Goal: Obtain resource: Download file/media

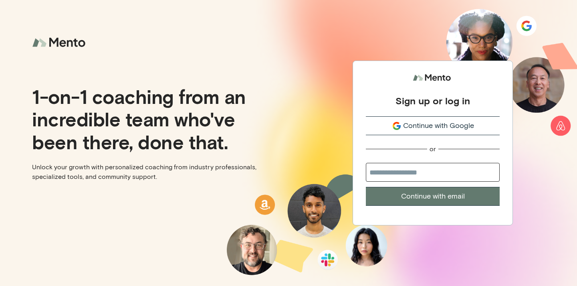
click at [454, 127] on span "Continue with Google" at bounding box center [438, 125] width 71 height 11
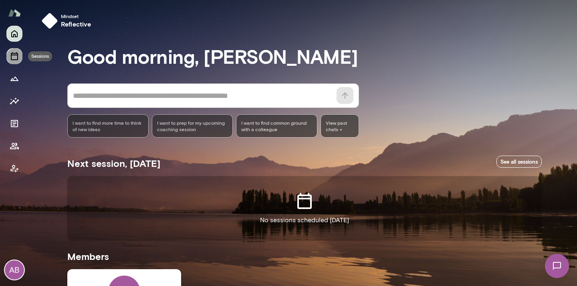
click at [13, 53] on icon "Sessions" at bounding box center [14, 56] width 7 height 8
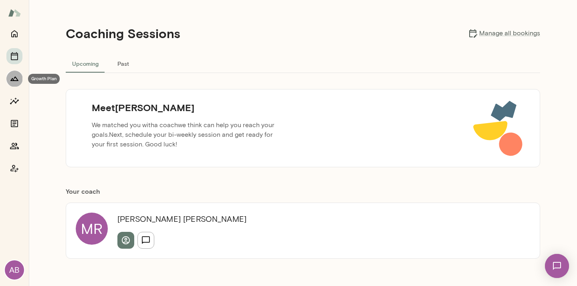
click at [11, 81] on icon "Growth Plan" at bounding box center [14, 78] width 8 height 4
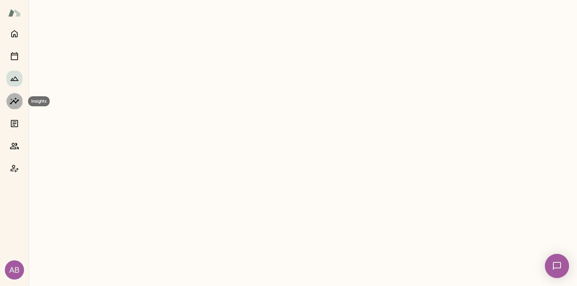
click at [12, 97] on icon "Insights" at bounding box center [15, 101] width 10 height 10
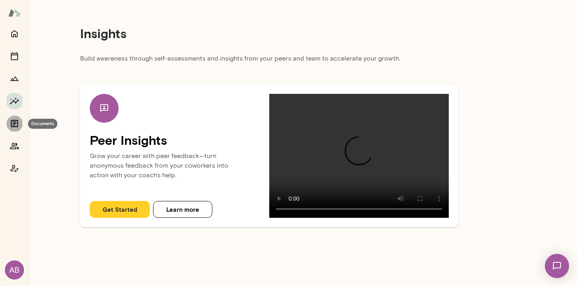
click at [13, 120] on icon "Documents" at bounding box center [14, 123] width 7 height 7
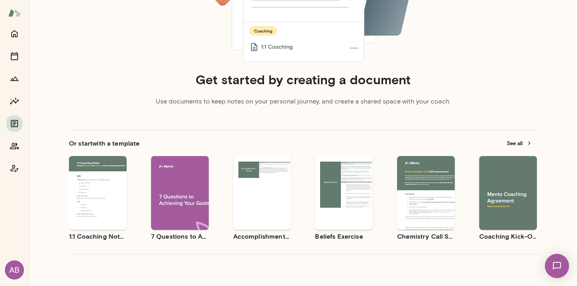
scroll to position [152, 0]
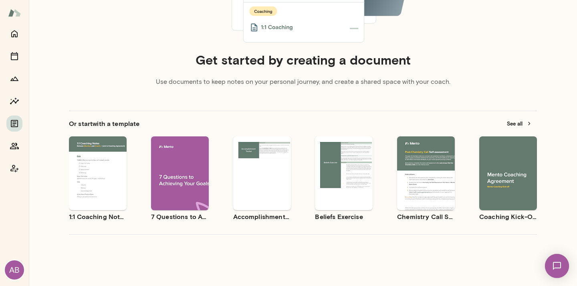
click at [506, 165] on span "Use template" at bounding box center [512, 166] width 29 height 6
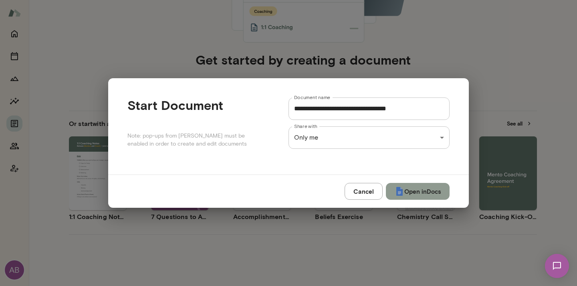
click at [435, 191] on button "Open in Docs" at bounding box center [418, 191] width 64 height 17
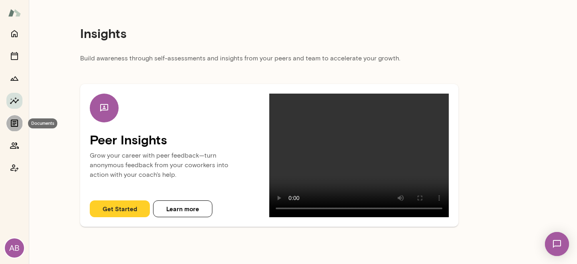
click at [16, 120] on icon "Documents" at bounding box center [14, 123] width 7 height 7
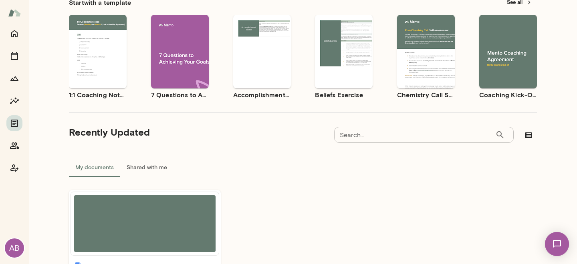
scroll to position [61, 0]
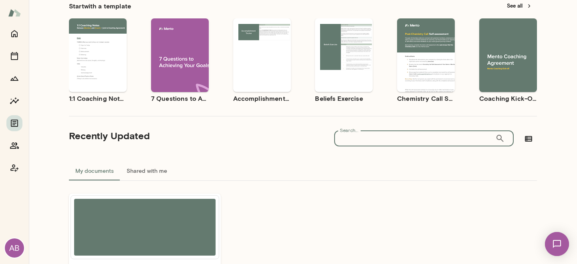
click at [402, 140] on input "Search..." at bounding box center [414, 139] width 161 height 16
type input "*********"
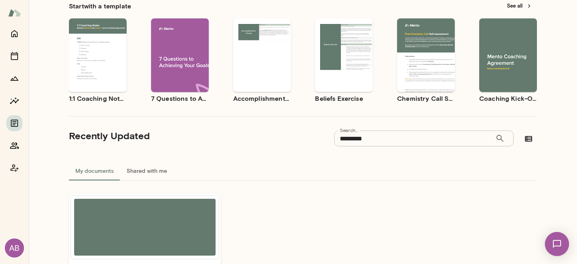
click at [490, 31] on div "Use template Preview" at bounding box center [508, 55] width 58 height 74
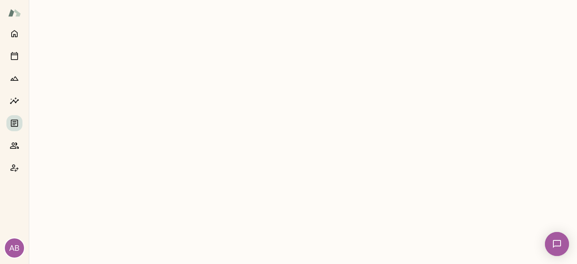
click at [490, 31] on main at bounding box center [303, 132] width 548 height 264
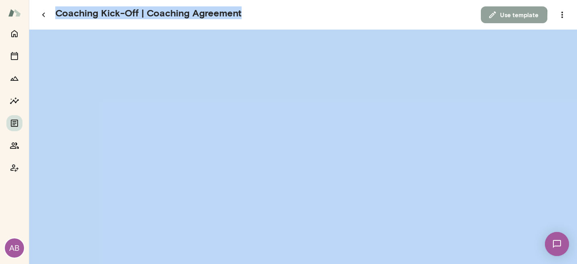
click at [498, 17] on button "Use template" at bounding box center [514, 14] width 66 height 17
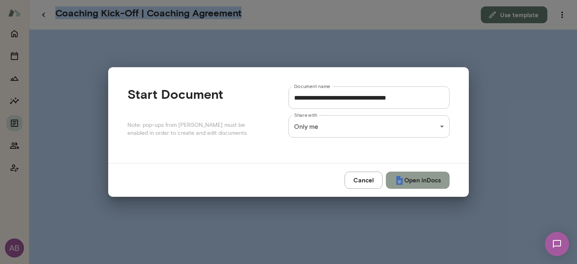
click at [402, 176] on button "Open in Docs" at bounding box center [418, 180] width 64 height 17
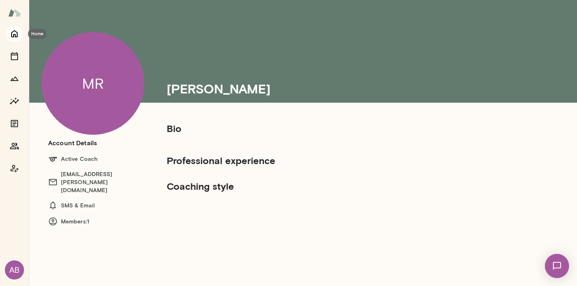
click at [12, 38] on icon "Home" at bounding box center [15, 34] width 10 height 10
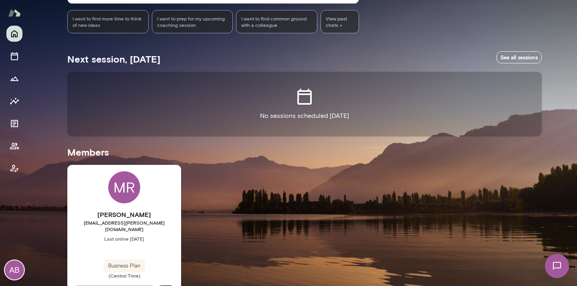
scroll to position [130, 0]
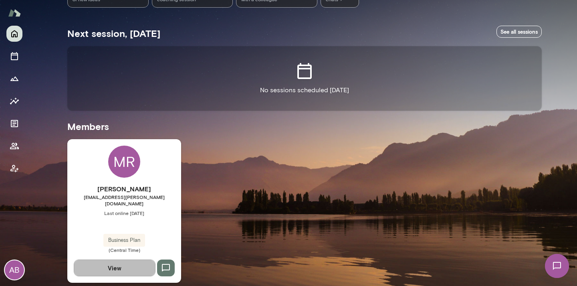
click at [120, 264] on button "View" at bounding box center [115, 267] width 82 height 17
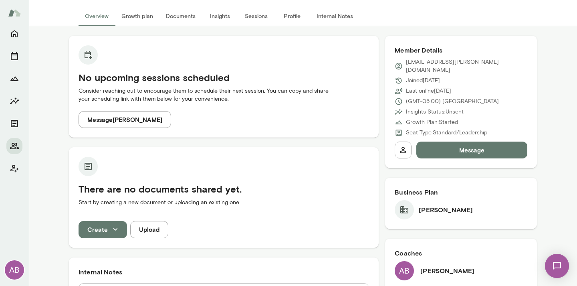
scroll to position [48, 0]
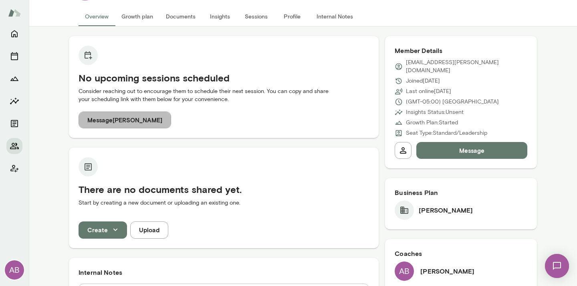
click at [149, 117] on button "Message Michelle Rangel" at bounding box center [124, 119] width 93 height 17
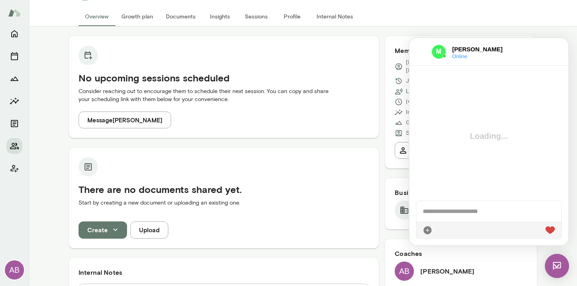
scroll to position [0, 0]
click at [434, 213] on div at bounding box center [488, 211] width 145 height 21
click at [462, 211] on div "**********" at bounding box center [488, 211] width 145 height 21
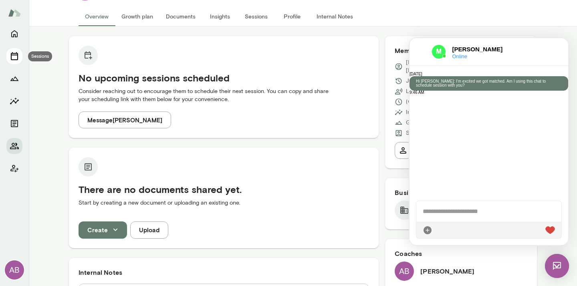
click at [13, 58] on icon "Sessions" at bounding box center [15, 56] width 10 height 10
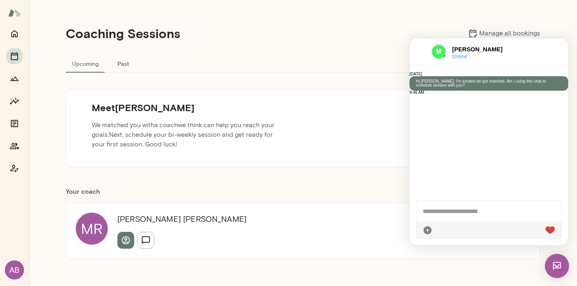
drag, startPoint x: 477, startPoint y: 20, endPoint x: 539, endPoint y: 30, distance: 63.7
click at [539, 30] on div "Coaching Sessions Manage all bookings Upcoming Past Meet Michelle We matched yo…" at bounding box center [302, 143] width 481 height 286
click at [554, 266] on img at bounding box center [557, 266] width 24 height 24
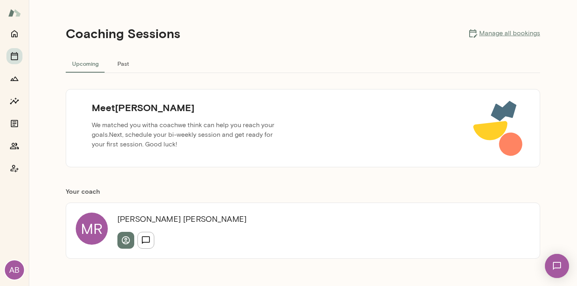
click at [495, 31] on link "Manage all bookings" at bounding box center [504, 33] width 72 height 10
click at [139, 245] on button "button" at bounding box center [145, 239] width 17 height 17
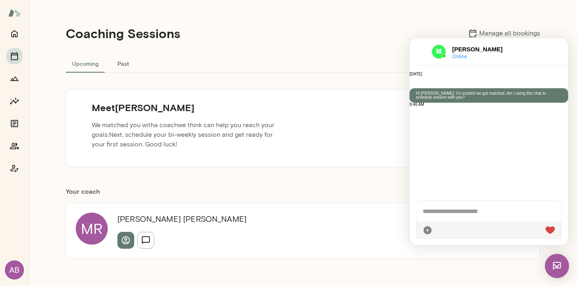
click at [414, 84] on button "button" at bounding box center [411, 83] width 5 height 1
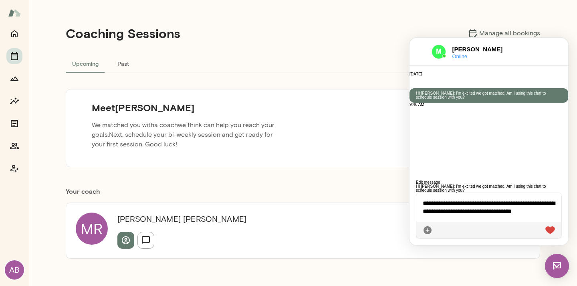
click at [414, 84] on button "button" at bounding box center [411, 83] width 5 height 1
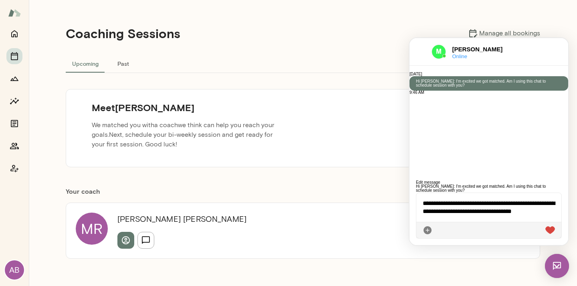
click at [474, 213] on div "**********" at bounding box center [488, 207] width 145 height 29
click at [557, 202] on div "**********" at bounding box center [488, 207] width 145 height 29
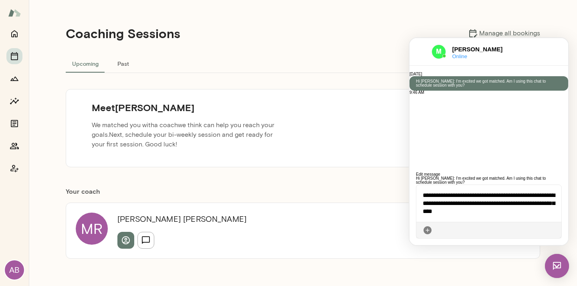
click at [555, 230] on icon at bounding box center [555, 230] width 0 height 0
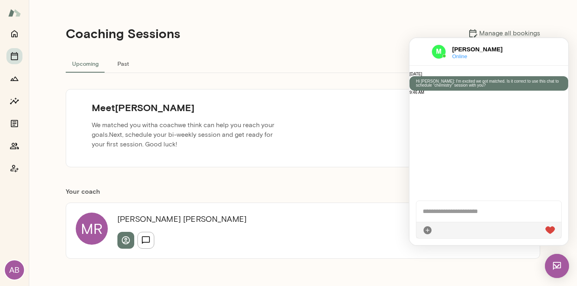
click at [549, 229] on img at bounding box center [550, 230] width 10 height 8
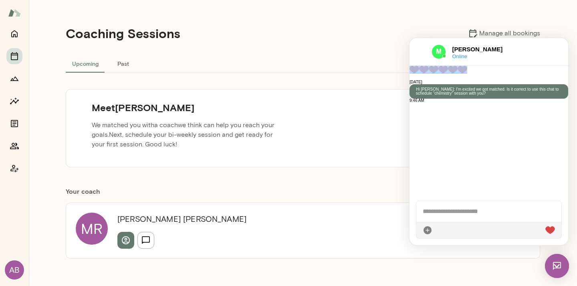
drag, startPoint x: 549, startPoint y: 229, endPoint x: 530, endPoint y: 185, distance: 47.7
click at [530, 74] on div at bounding box center [488, 70] width 159 height 8
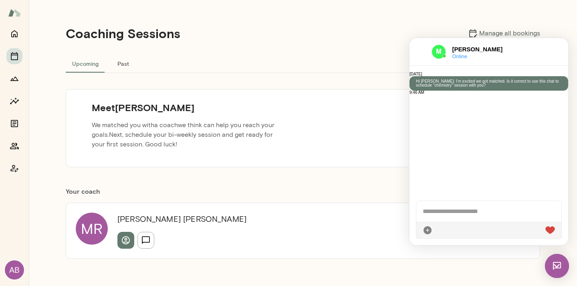
click at [440, 213] on div at bounding box center [488, 211] width 145 height 21
click at [431, 211] on div at bounding box center [488, 211] width 145 height 21
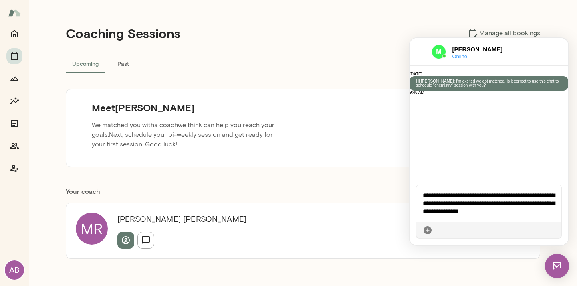
click at [459, 193] on div "**********" at bounding box center [488, 203] width 145 height 37
click at [503, 209] on div "**********" at bounding box center [488, 203] width 145 height 37
click at [503, 213] on div "**********" at bounding box center [488, 203] width 145 height 37
click at [551, 197] on div "**********" at bounding box center [488, 203] width 145 height 37
click at [537, 211] on div "**********" at bounding box center [488, 203] width 145 height 37
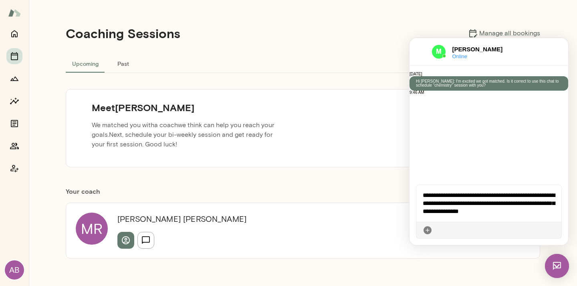
click at [555, 230] on icon at bounding box center [555, 230] width 0 height 0
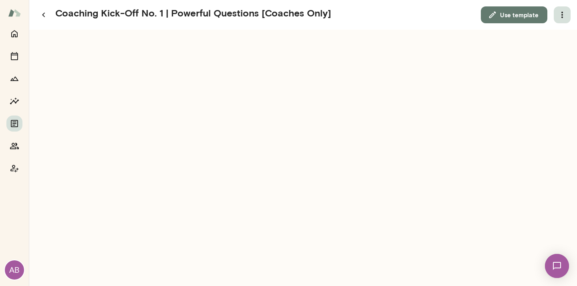
click at [561, 18] on icon "button" at bounding box center [562, 15] width 10 height 10
click at [533, 36] on link "Download" at bounding box center [543, 35] width 44 height 10
